Goal: Task Accomplishment & Management: Use online tool/utility

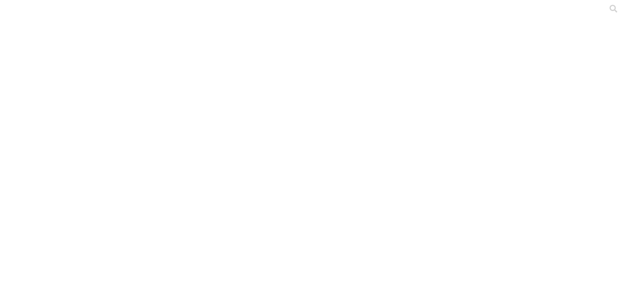
click at [467, 147] on div at bounding box center [316, 145] width 627 height 291
